Goal: Check status: Check status

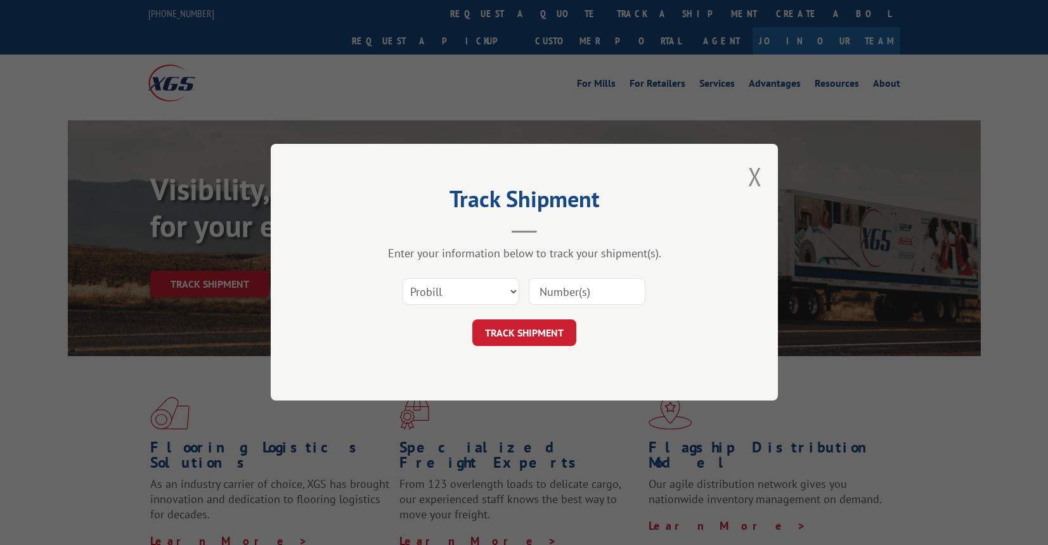
click at [568, 290] on input at bounding box center [587, 292] width 117 height 27
type input "17607341"
click at [553, 335] on button "TRACK SHIPMENT" at bounding box center [524, 333] width 104 height 27
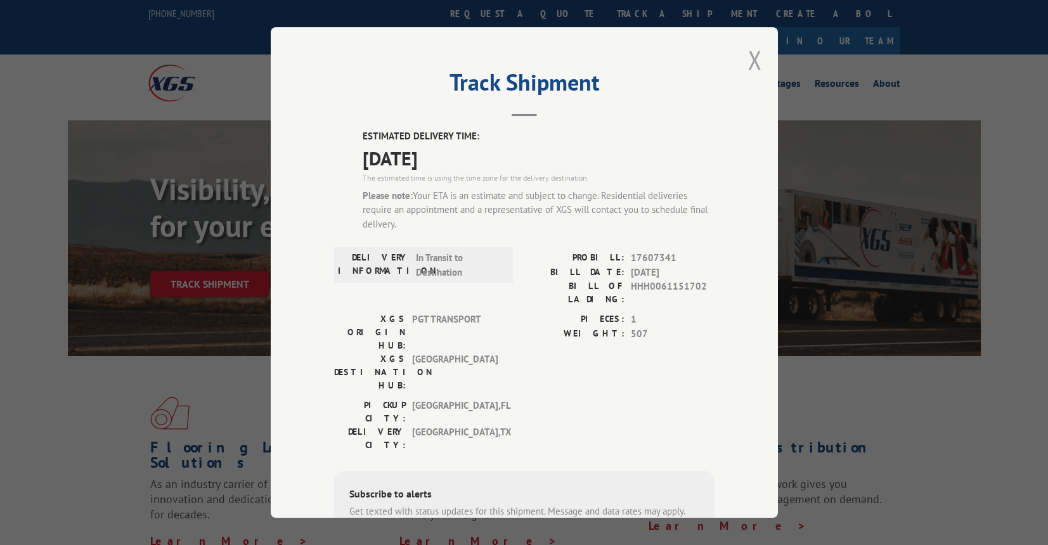
click at [756, 59] on button "Close modal" at bounding box center [755, 60] width 14 height 34
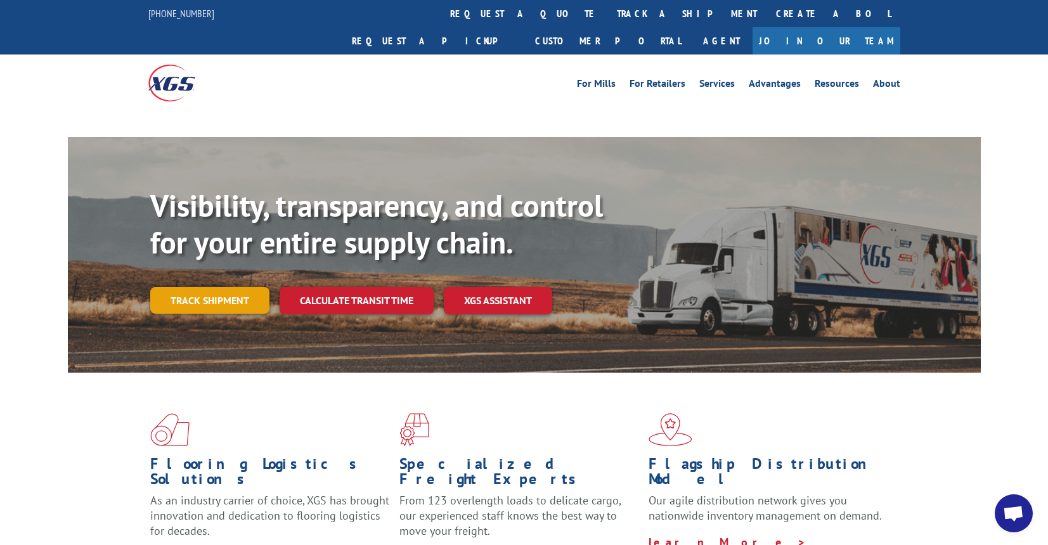
click at [203, 287] on link "Track shipment" at bounding box center [209, 300] width 119 height 27
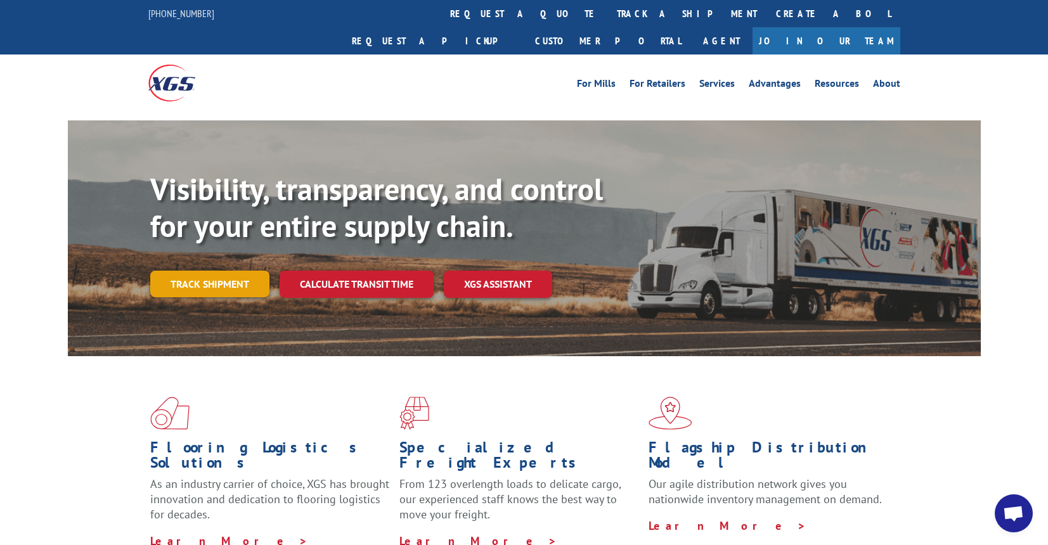
click at [217, 271] on link "Track shipment" at bounding box center [209, 284] width 119 height 27
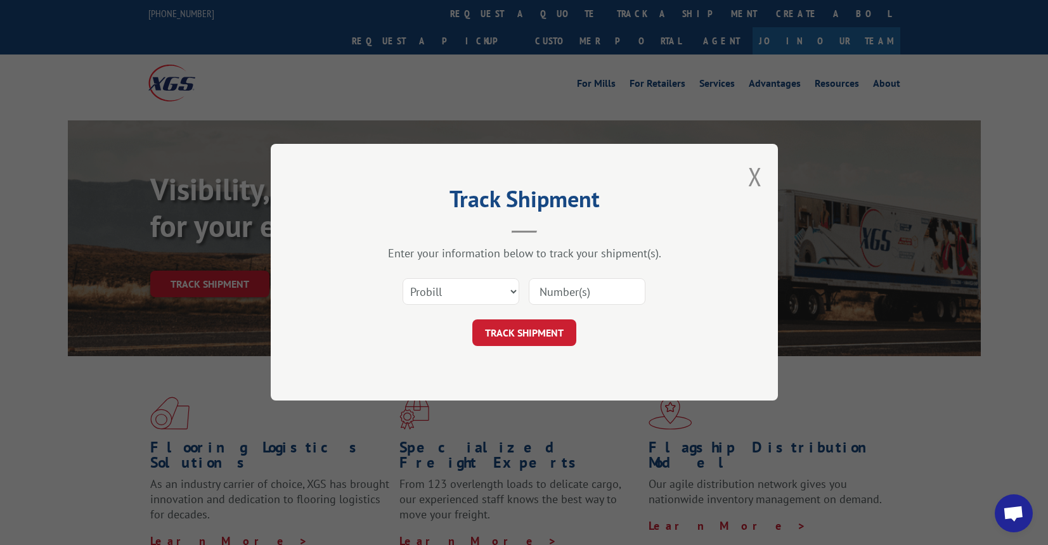
click at [588, 300] on input at bounding box center [587, 292] width 117 height 27
type input "17607341"
click at [542, 330] on button "TRACK SHIPMENT" at bounding box center [524, 333] width 104 height 27
